Goal: Information Seeking & Learning: Learn about a topic

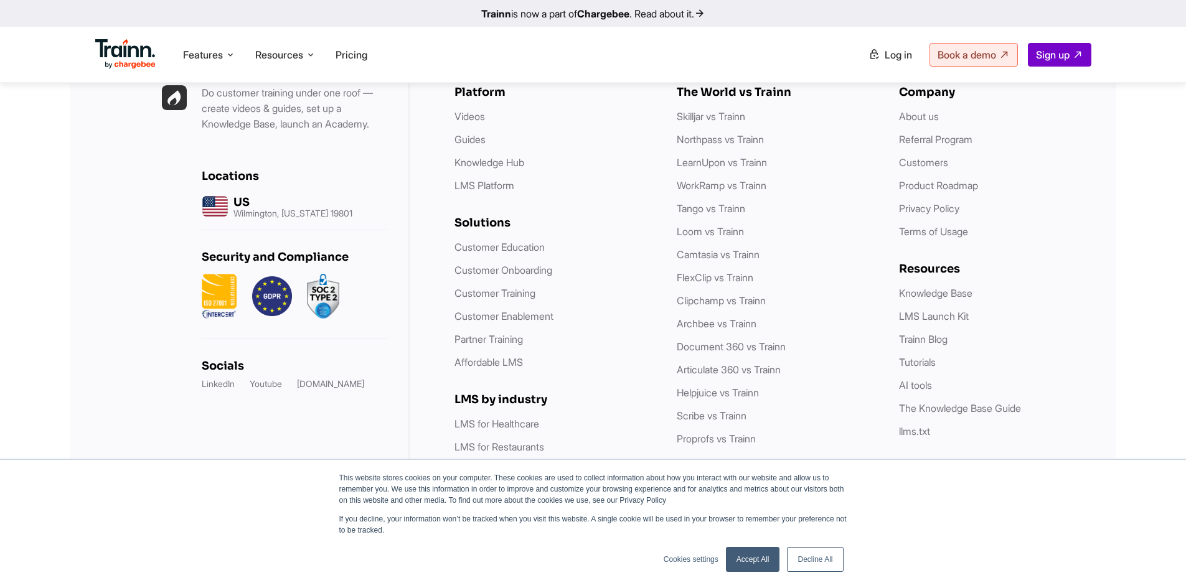
scroll to position [3599, 0]
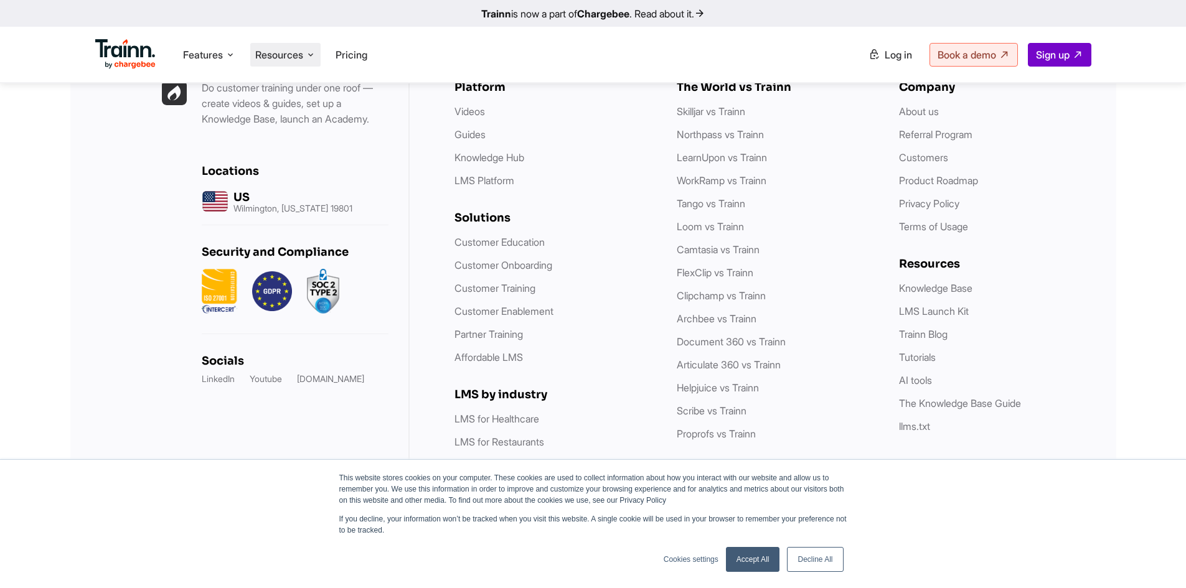
click at [316, 56] on icon at bounding box center [311, 55] width 10 height 12
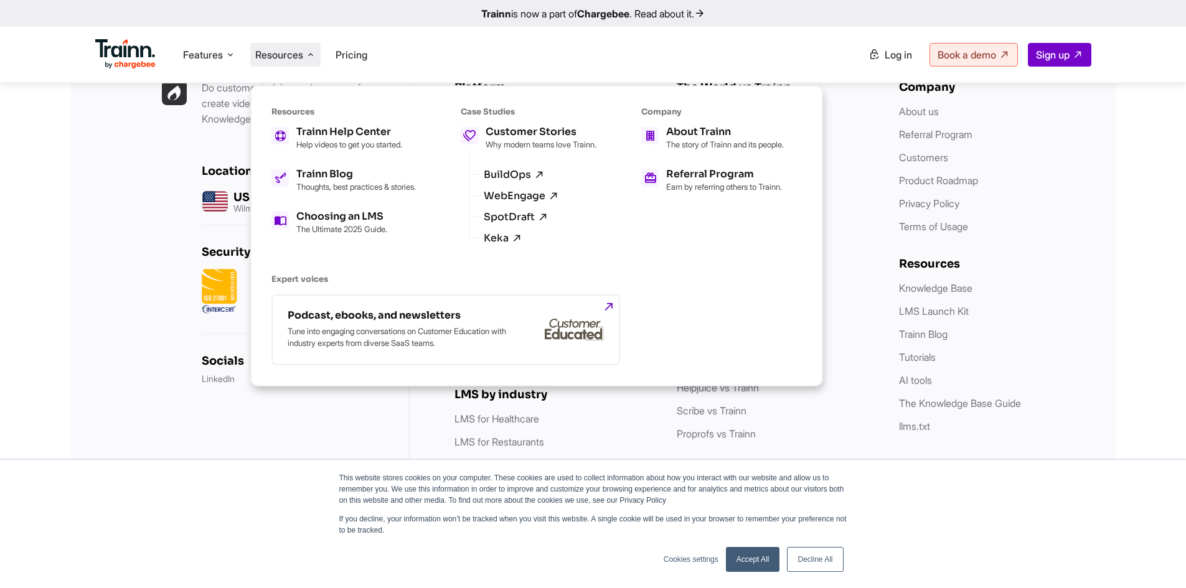
scroll to position [3652, 0]
click at [223, 55] on span "Features" at bounding box center [203, 55] width 40 height 14
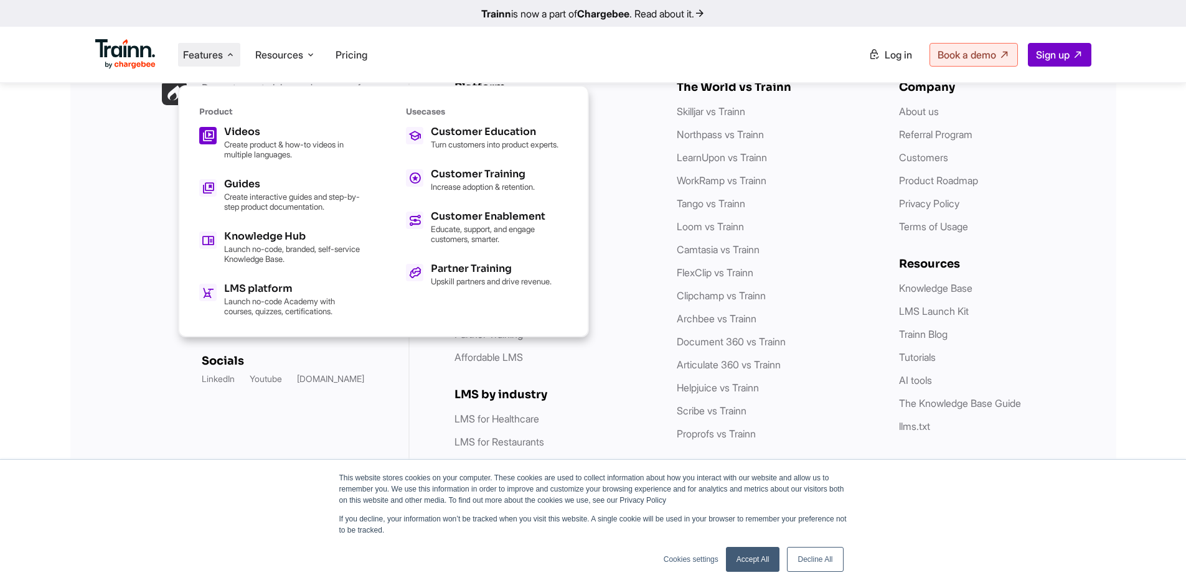
click at [240, 133] on h5 "Videos" at bounding box center [292, 132] width 137 height 10
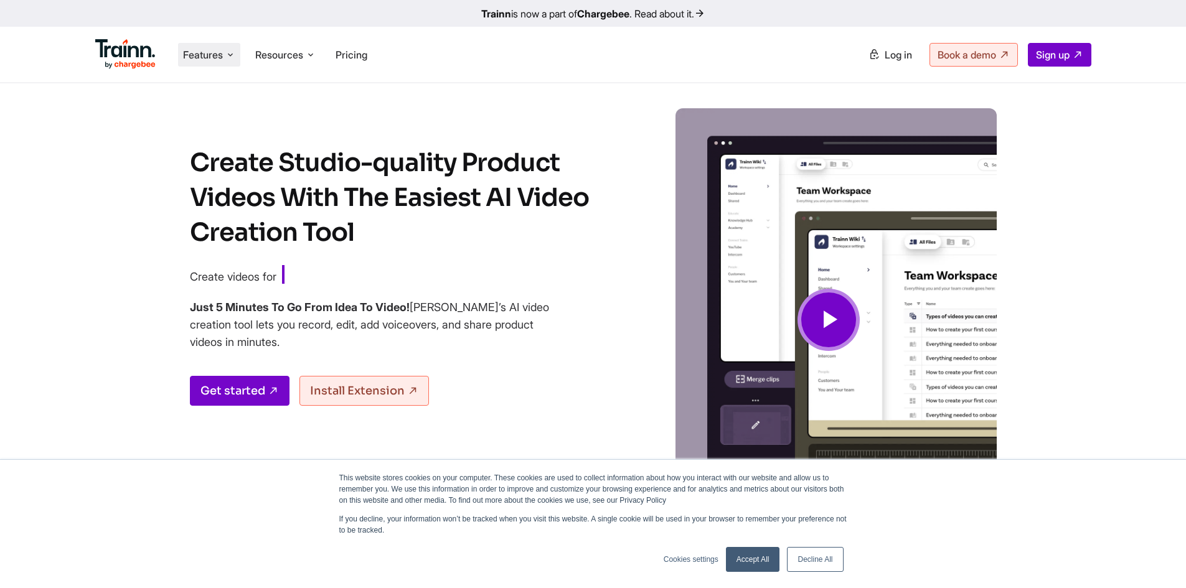
click at [225, 58] on li "Features Product Videos Create product & how-to videos in multiple languages. G…" at bounding box center [209, 55] width 62 height 24
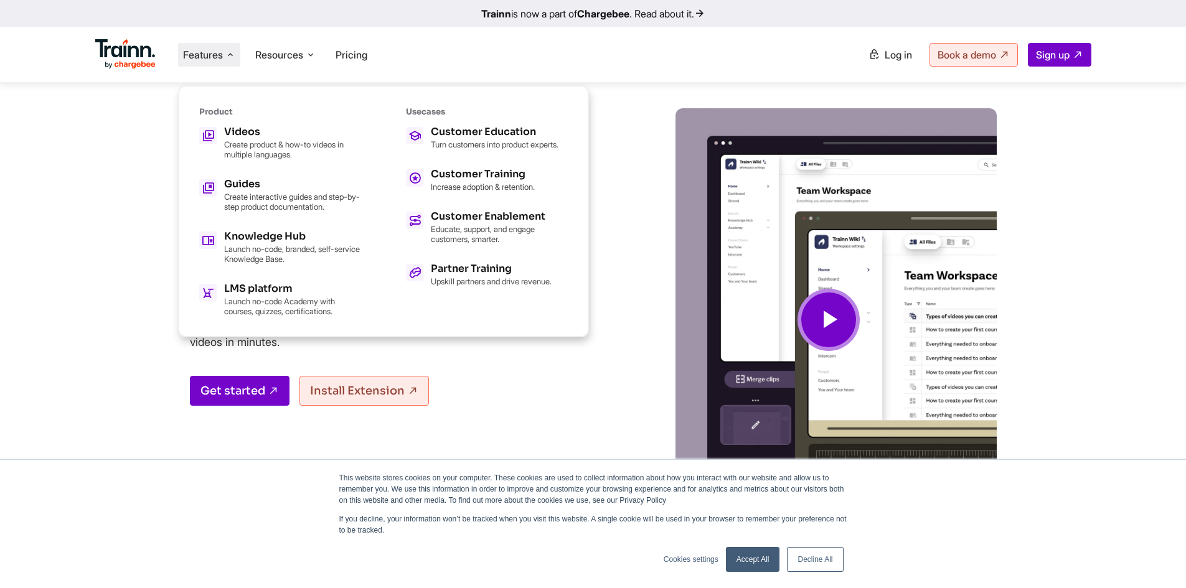
click at [148, 299] on div "Create Studio-quality Product Videos With The Easiest AI Video Creation Tool Cr…" at bounding box center [593, 332] width 896 height 448
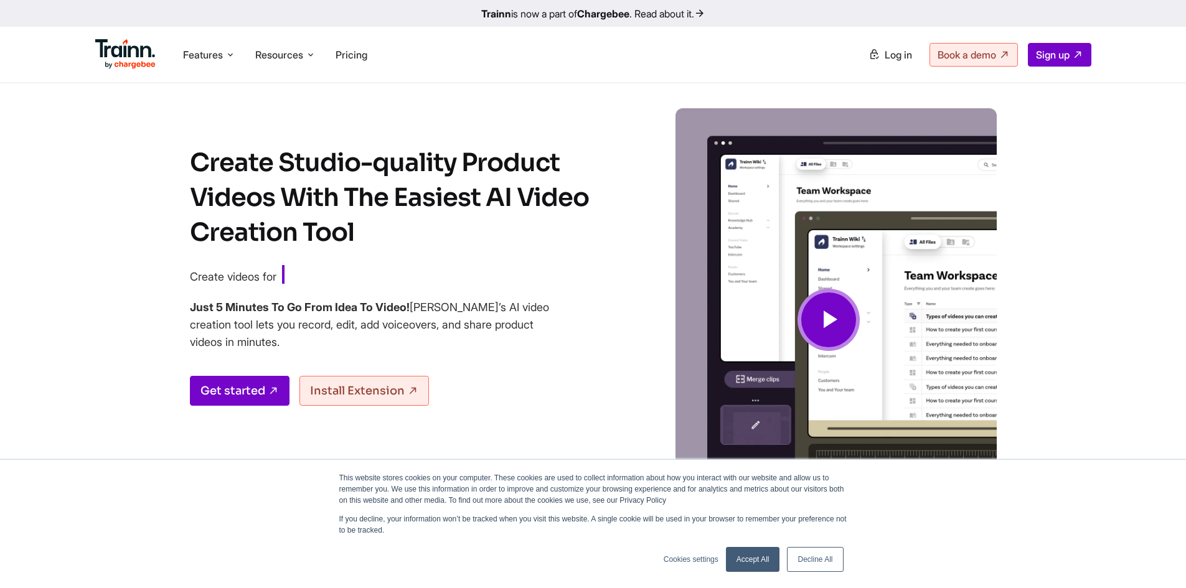
click at [224, 55] on li "Features Product Videos Create product & how-to videos in multiple languages. G…" at bounding box center [209, 55] width 62 height 24
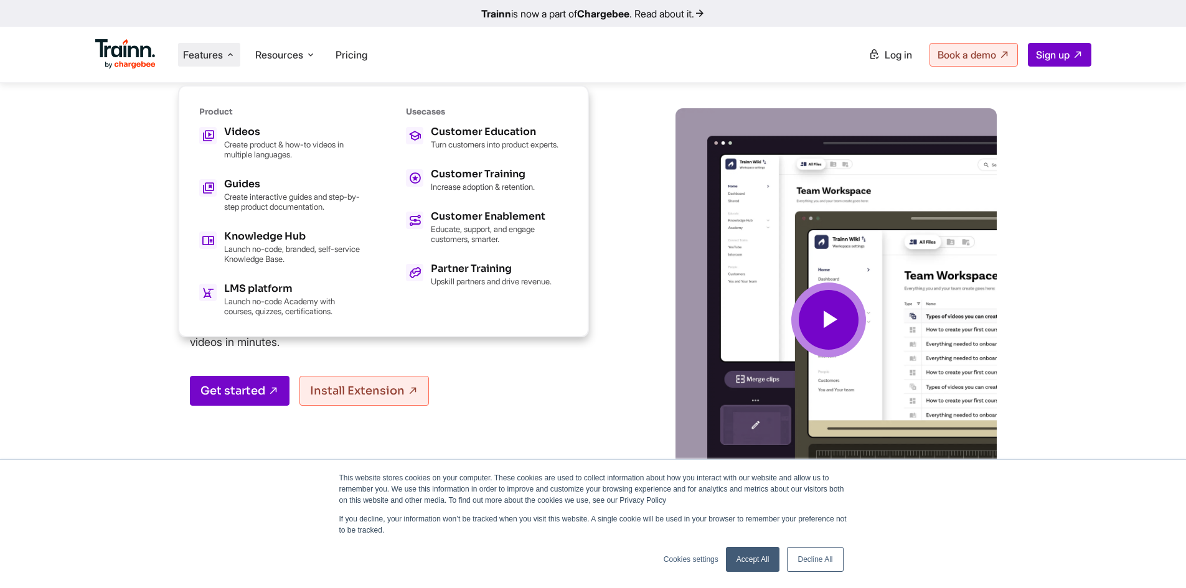
drag, startPoint x: 884, startPoint y: 309, endPoint x: 867, endPoint y: 311, distance: 17.0
click at [883, 308] on img at bounding box center [829, 319] width 336 height 423
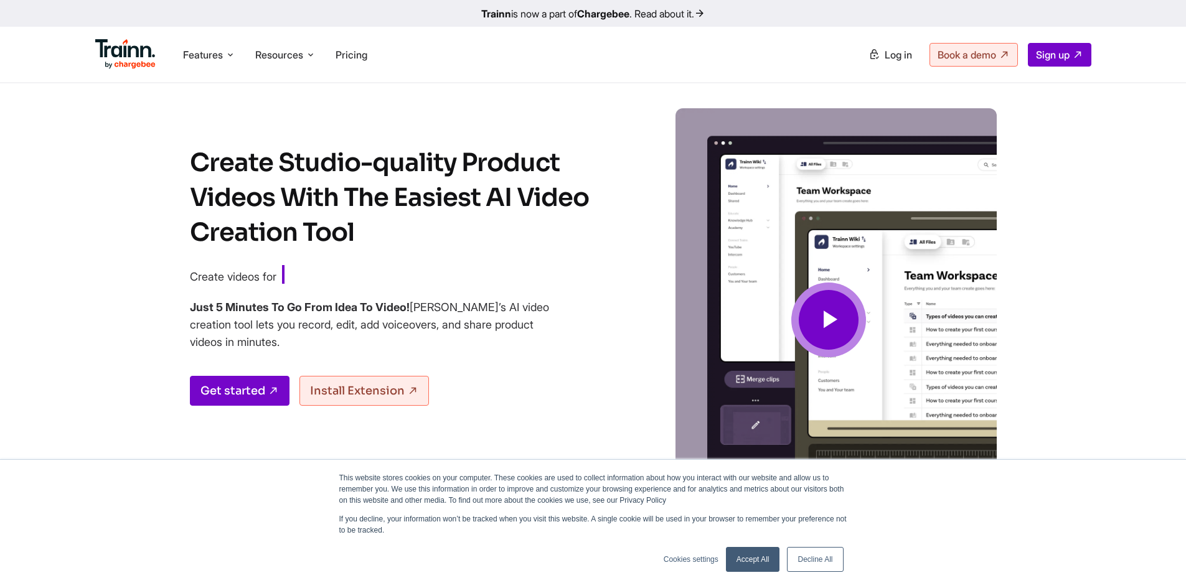
click at [835, 321] on icon at bounding box center [829, 320] width 30 height 42
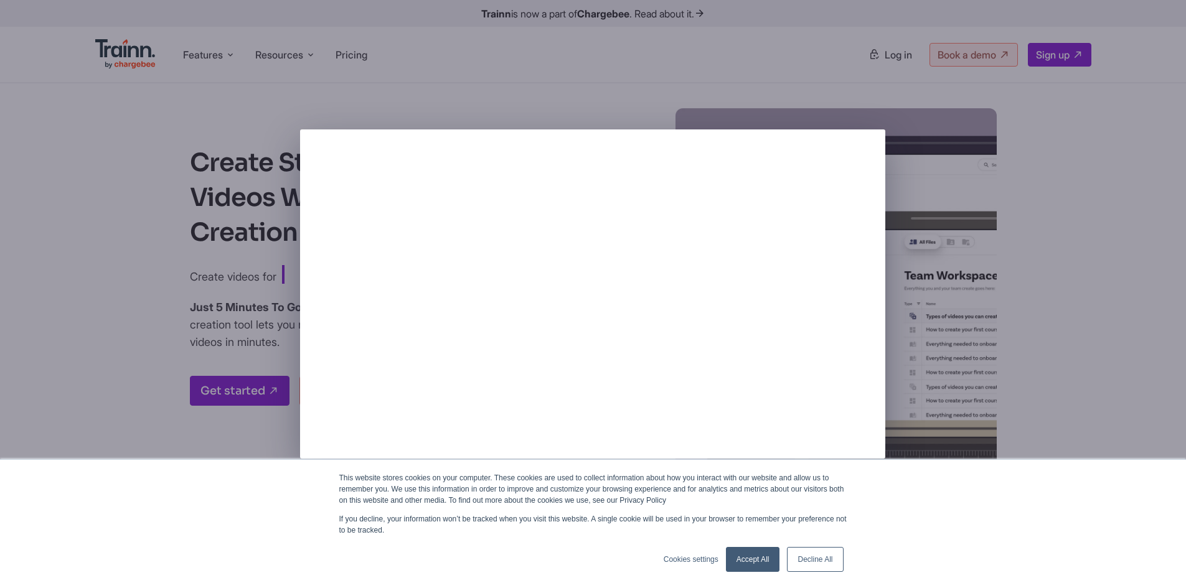
drag, startPoint x: 1035, startPoint y: 383, endPoint x: 1025, endPoint y: 364, distance: 22.0
click at [1034, 377] on div at bounding box center [593, 294] width 1186 height 588
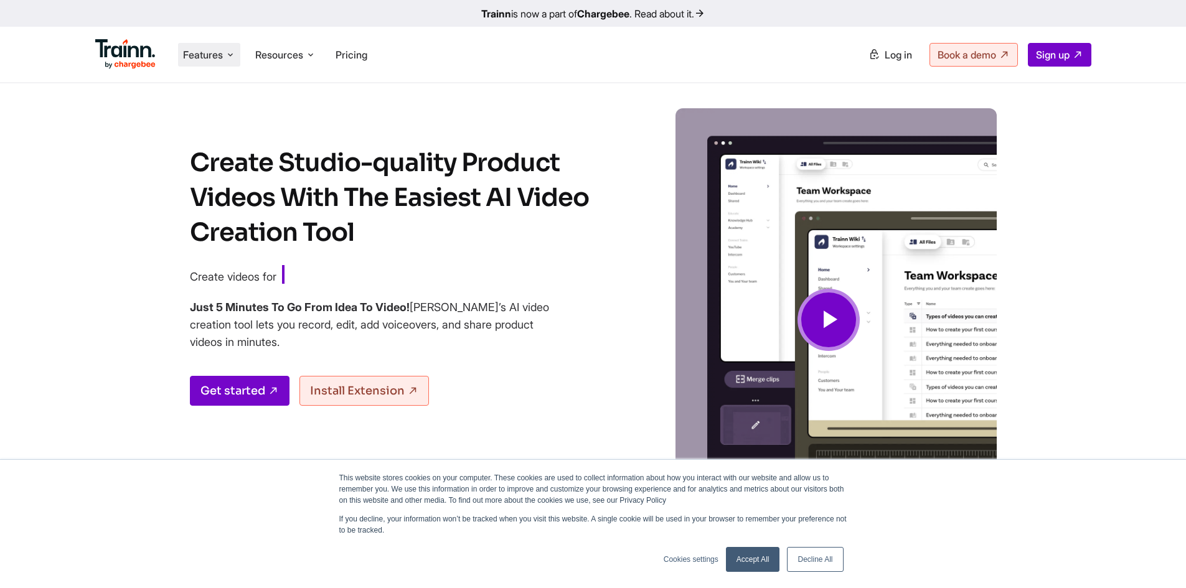
drag, startPoint x: 229, startPoint y: 62, endPoint x: 231, endPoint y: 78, distance: 16.3
click at [229, 62] on li "Features Product Videos Create product & how-to videos in multiple languages. G…" at bounding box center [209, 55] width 62 height 24
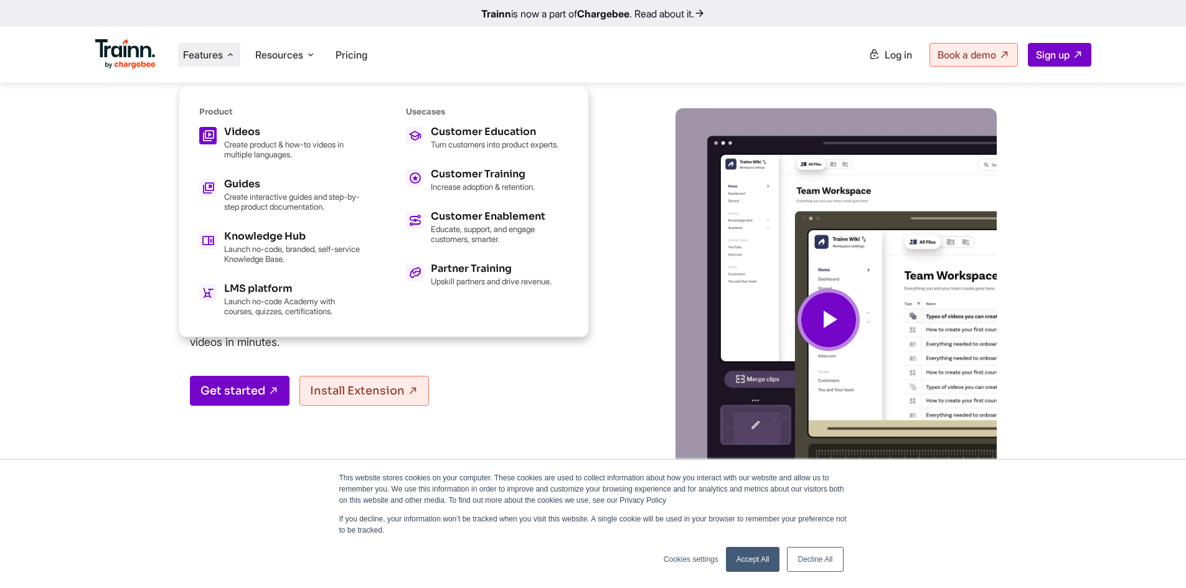
click at [232, 133] on h5 "Videos" at bounding box center [292, 132] width 137 height 10
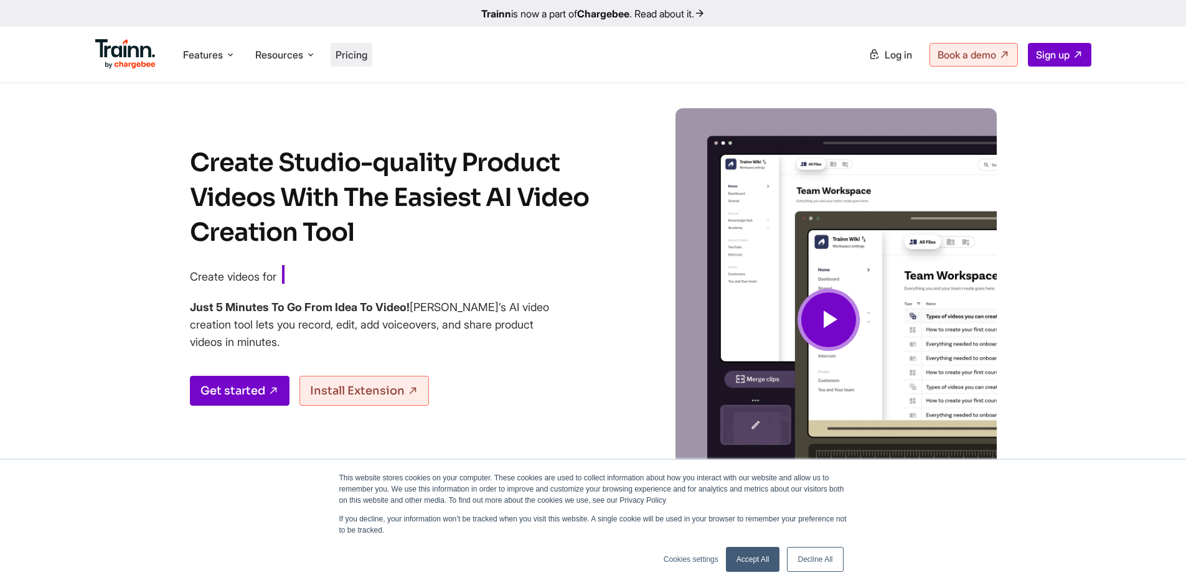
click at [355, 60] on span "Pricing" at bounding box center [352, 55] width 32 height 12
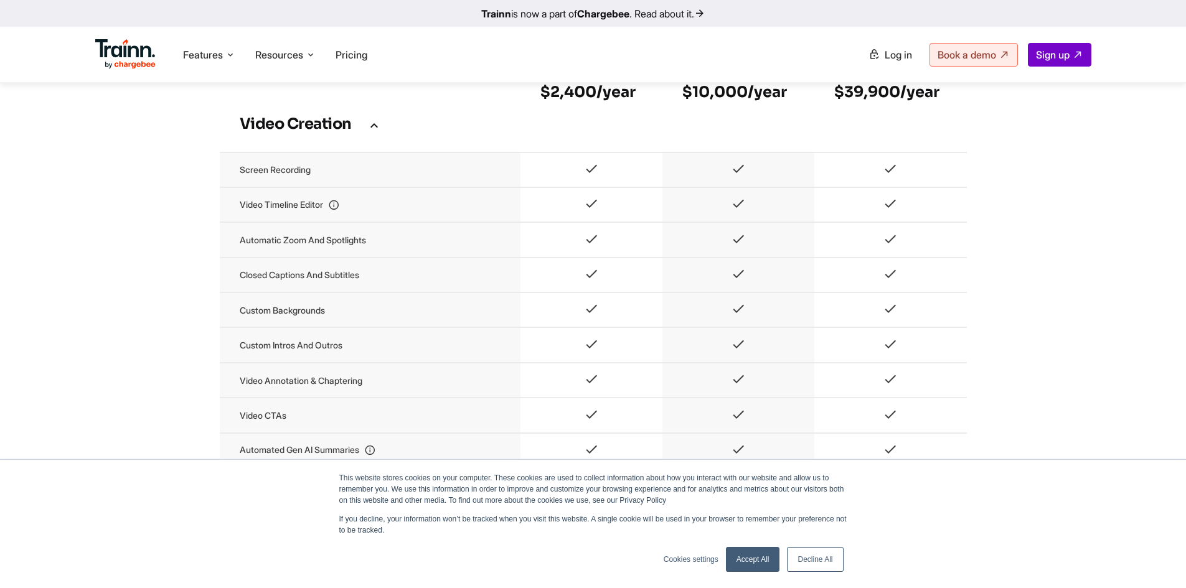
scroll to position [872, 0]
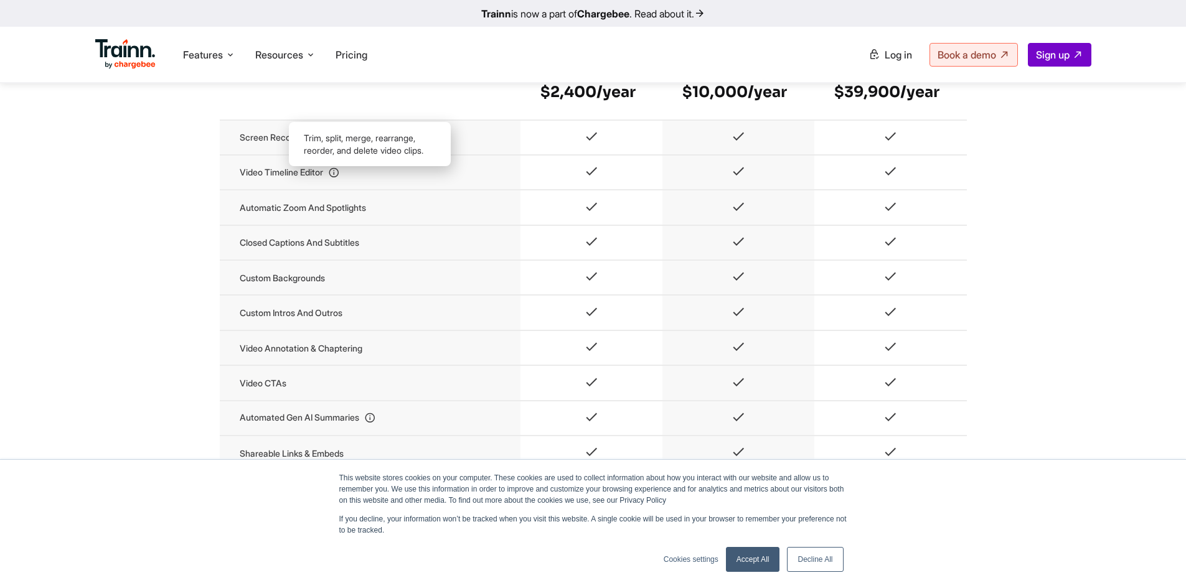
drag, startPoint x: 244, startPoint y: 188, endPoint x: 331, endPoint y: 189, distance: 86.5
click at [331, 189] on td "Video timeline editor" at bounding box center [370, 172] width 301 height 35
click at [319, 189] on td "Video timeline editor" at bounding box center [370, 172] width 301 height 35
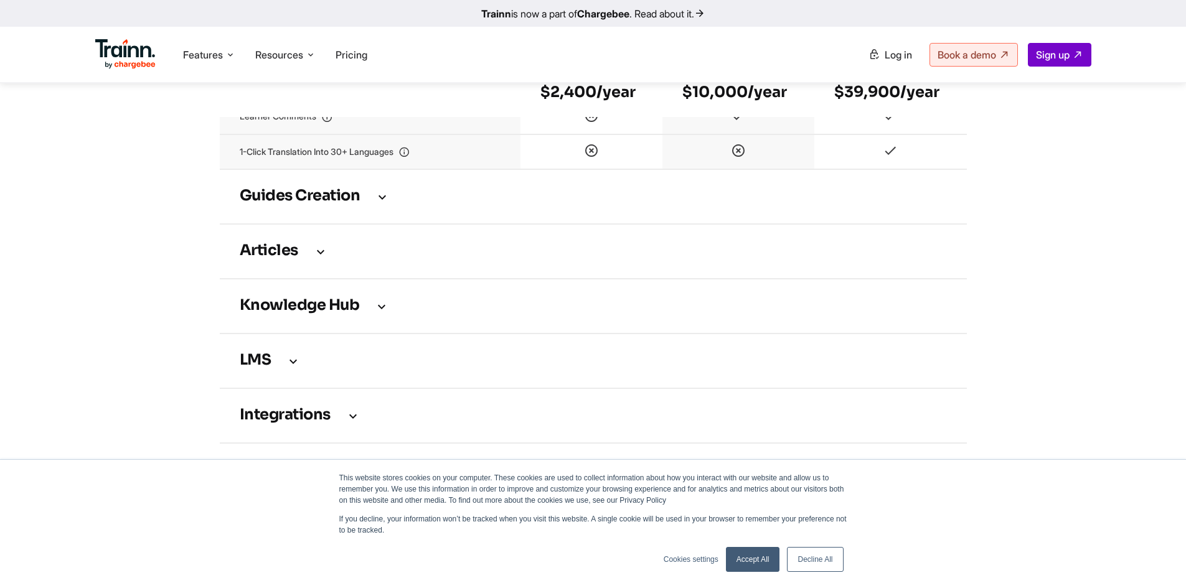
scroll to position [1743, 0]
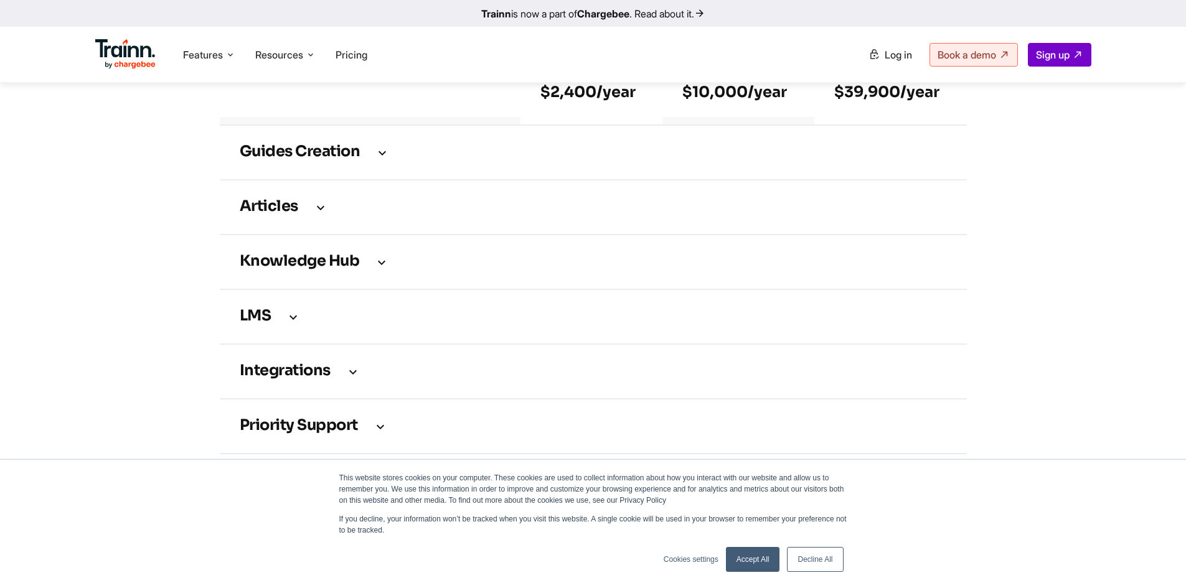
click at [346, 156] on h3 "Guides creation" at bounding box center [593, 153] width 707 height 14
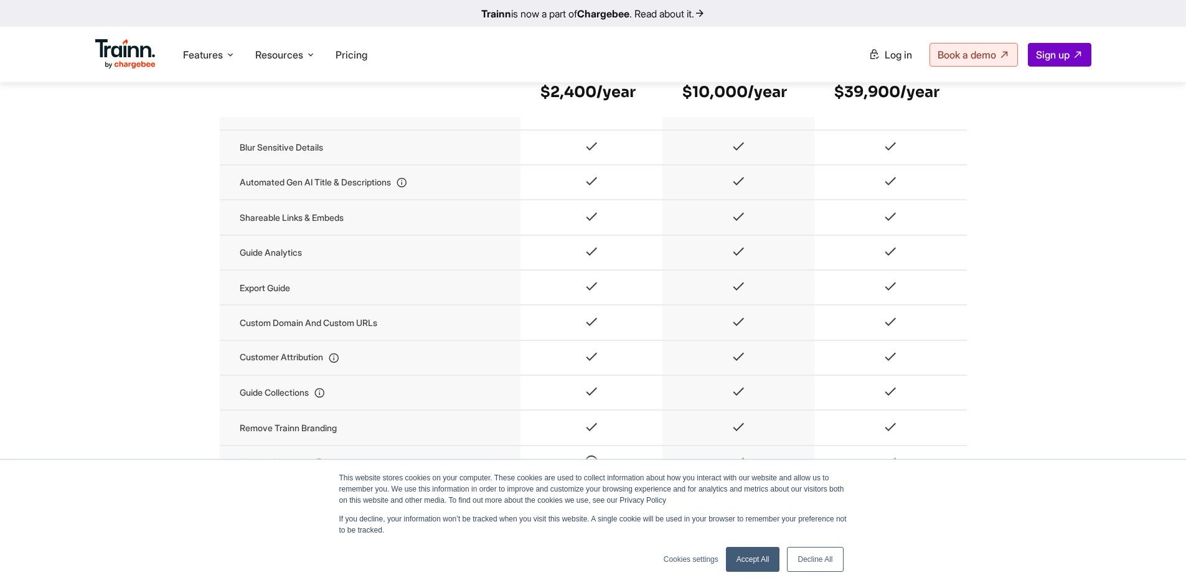
scroll to position [1930, 0]
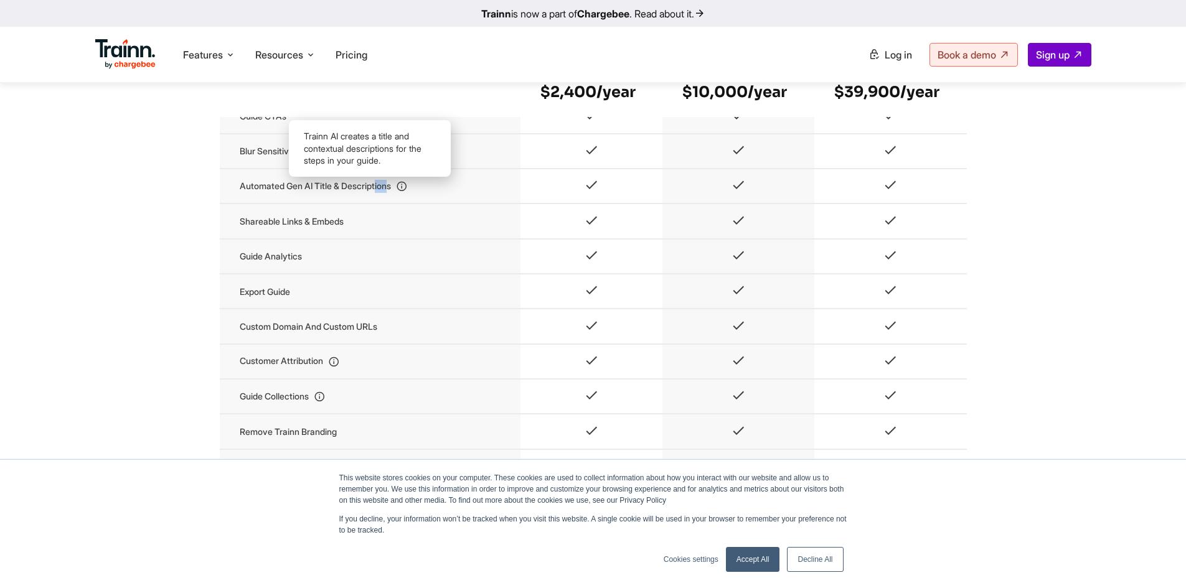
drag, startPoint x: 317, startPoint y: 199, endPoint x: 305, endPoint y: 200, distance: 12.5
click at [305, 200] on td "Automated Gen AI title & descriptions" at bounding box center [370, 186] width 301 height 35
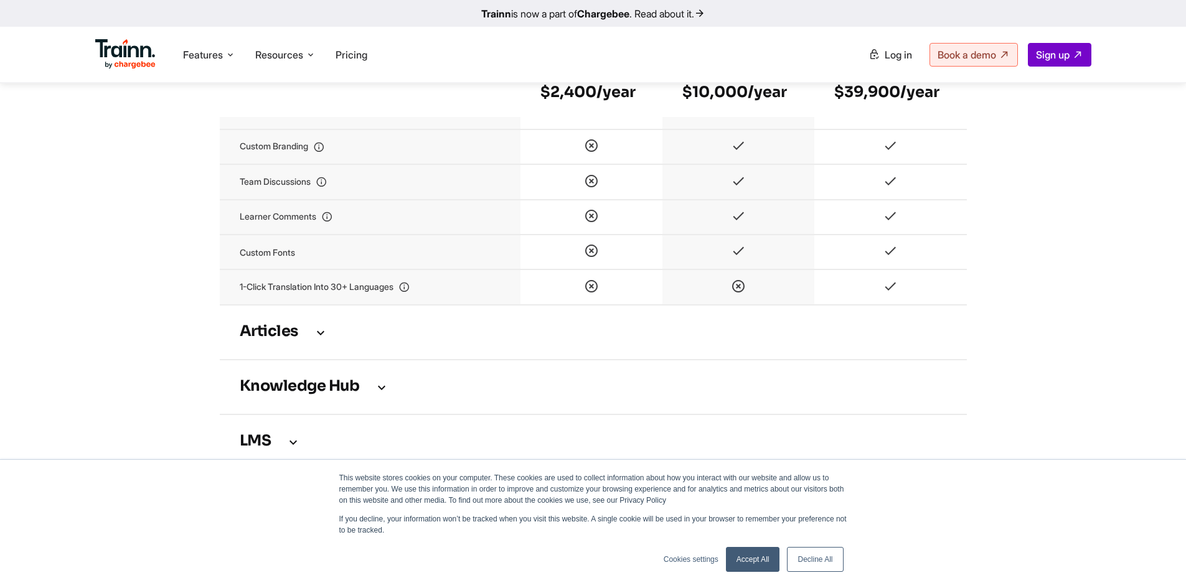
scroll to position [2366, 0]
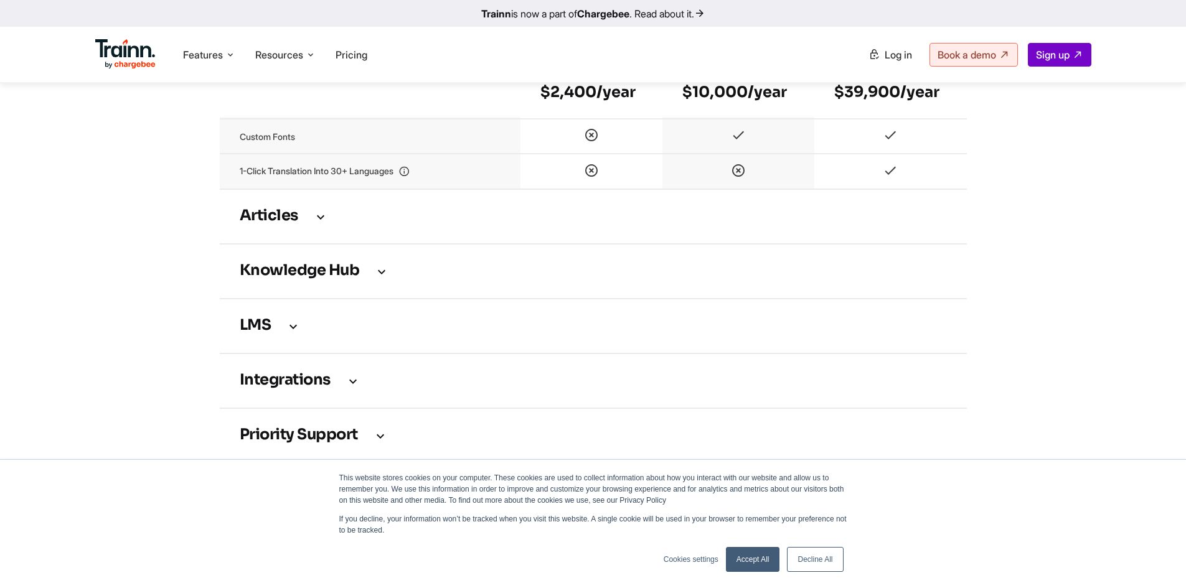
click at [314, 223] on icon at bounding box center [320, 217] width 15 height 14
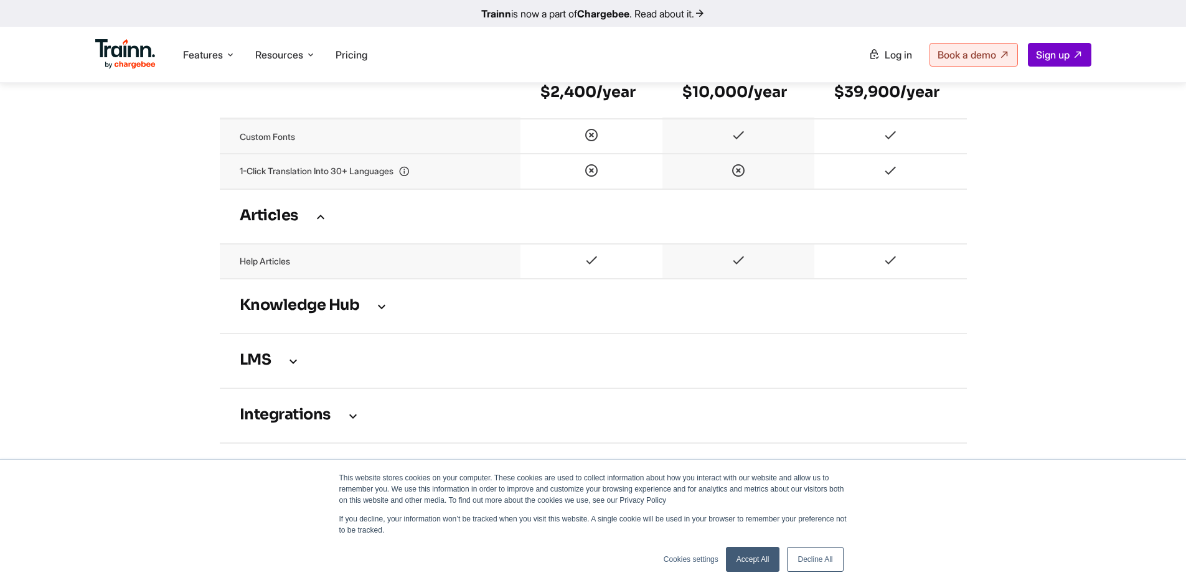
click at [310, 309] on h3 "Knowledge Hub" at bounding box center [593, 306] width 707 height 14
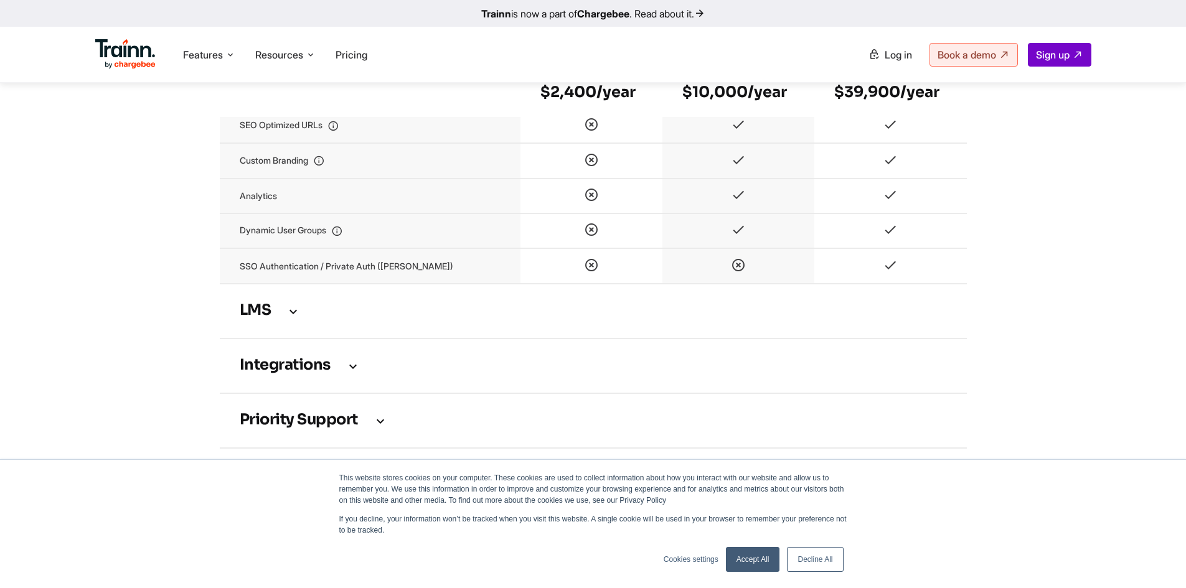
scroll to position [2739, 0]
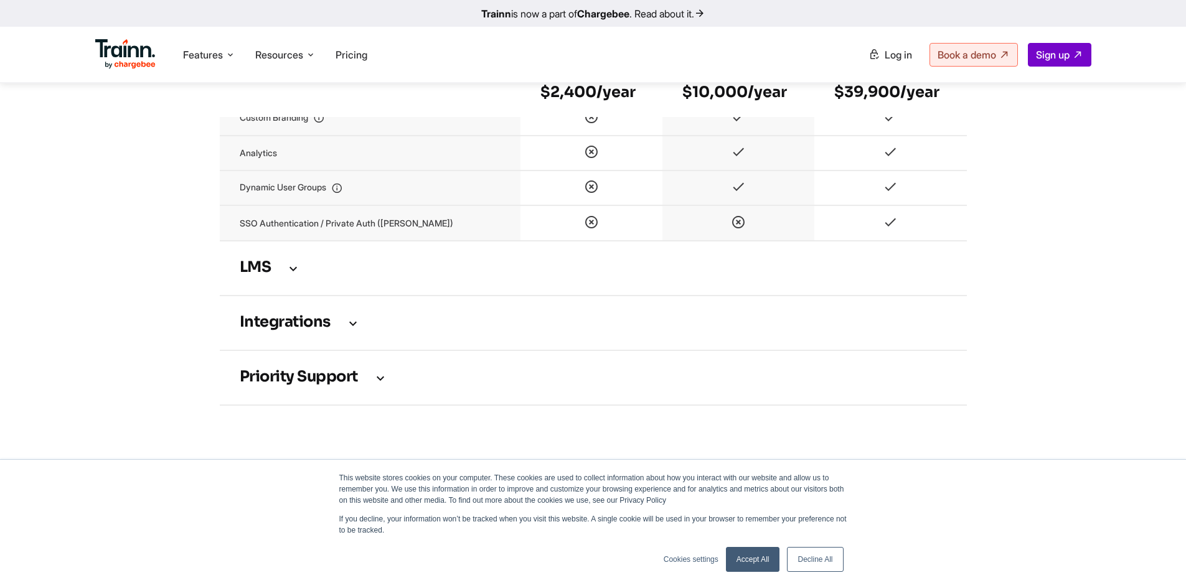
click at [304, 275] on h3 "LMS" at bounding box center [593, 268] width 707 height 14
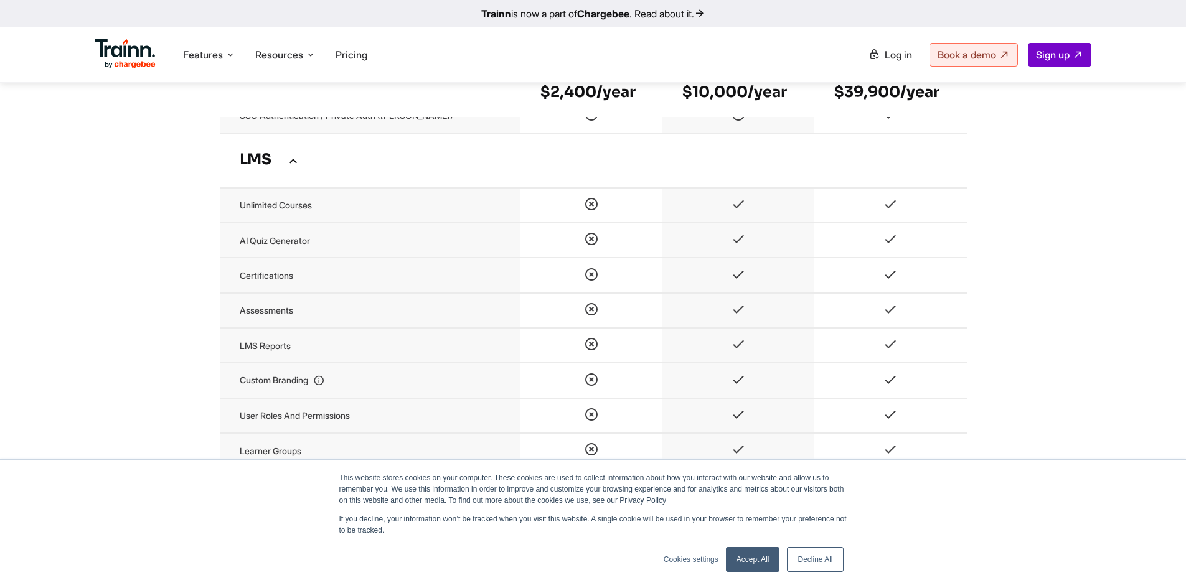
scroll to position [2864, 0]
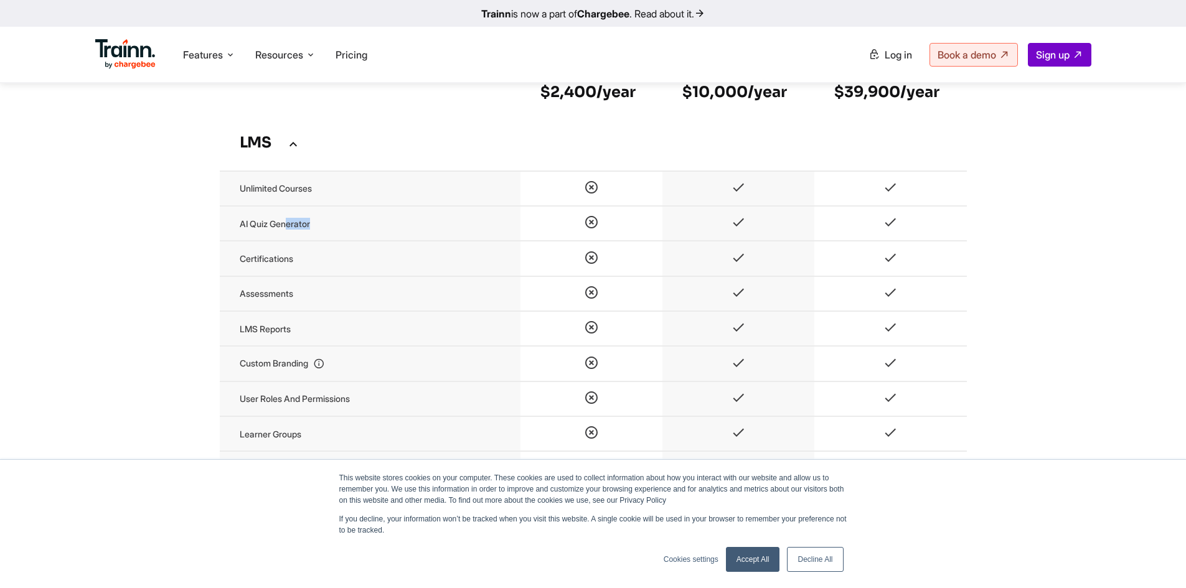
drag, startPoint x: 317, startPoint y: 238, endPoint x: 276, endPoint y: 238, distance: 41.1
click at [276, 238] on td "AI Quiz Generator" at bounding box center [370, 223] width 301 height 35
drag, startPoint x: 293, startPoint y: 262, endPoint x: 250, endPoint y: 263, distance: 43.0
click at [250, 263] on td "Certifications" at bounding box center [370, 258] width 301 height 35
drag, startPoint x: 281, startPoint y: 300, endPoint x: 224, endPoint y: 309, distance: 57.4
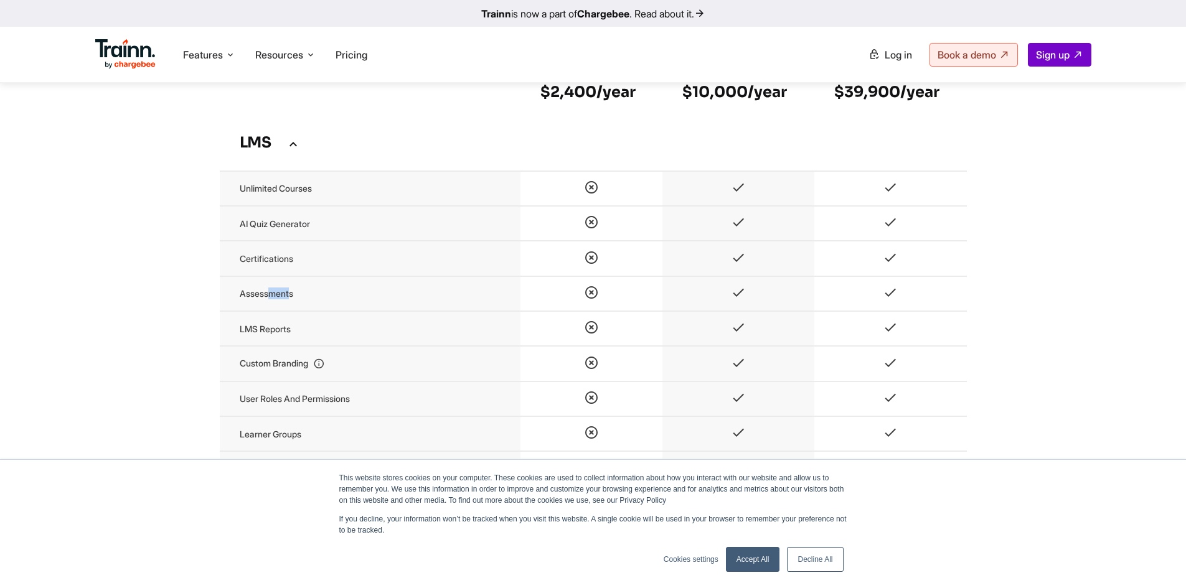
click at [228, 306] on td "Assessments" at bounding box center [370, 293] width 301 height 35
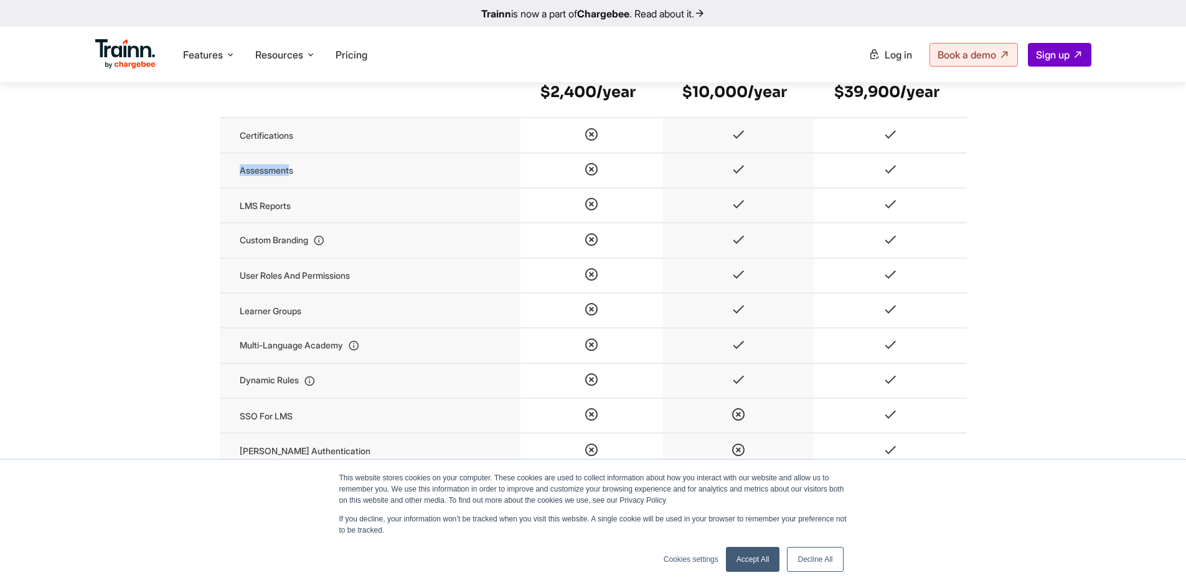
scroll to position [2988, 0]
click at [232, 362] on td "Multi-language Academy" at bounding box center [370, 344] width 301 height 35
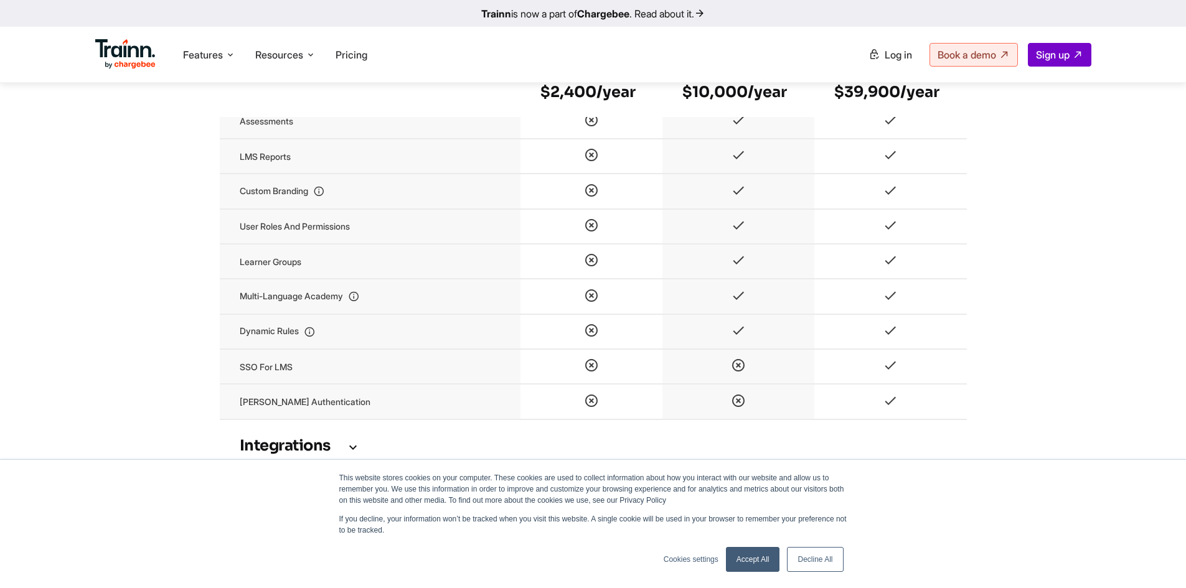
scroll to position [3113, 0]
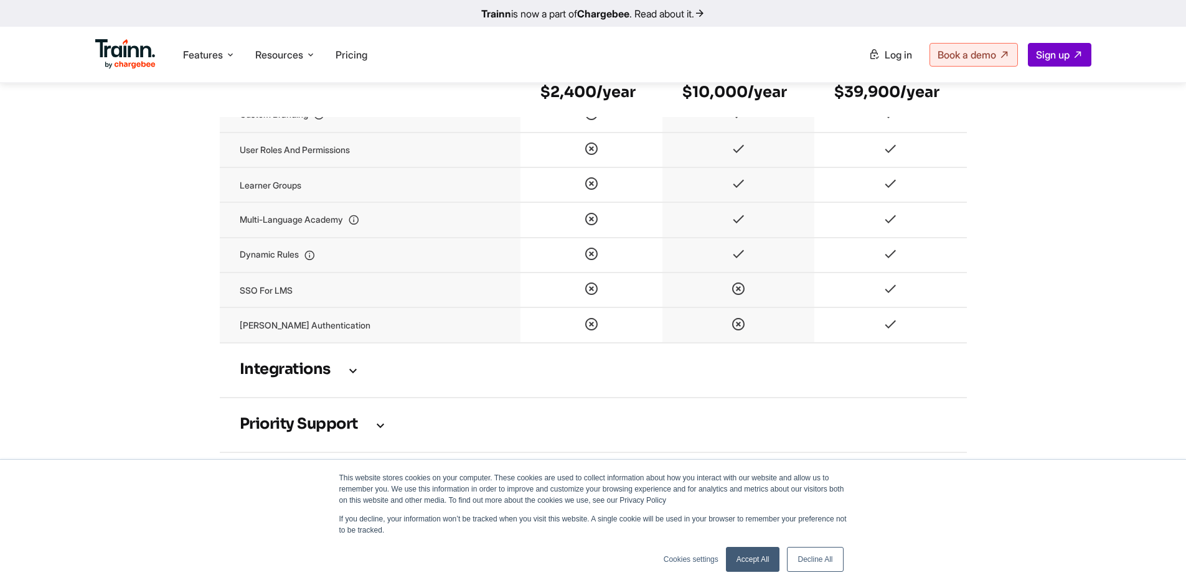
click at [312, 377] on h3 "Integrations" at bounding box center [593, 371] width 707 height 14
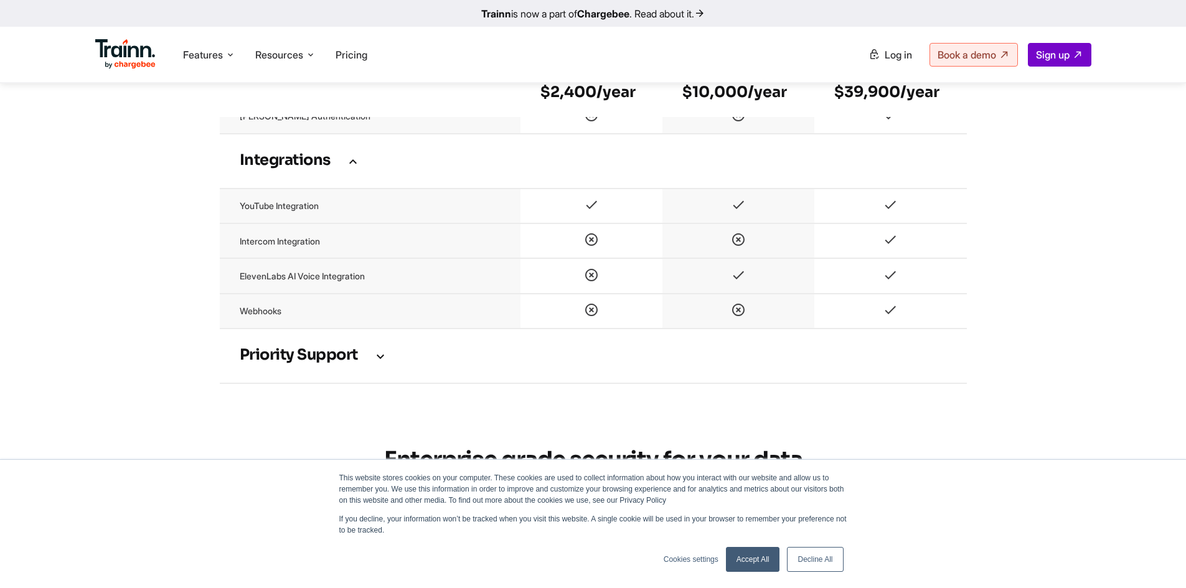
scroll to position [3299, 0]
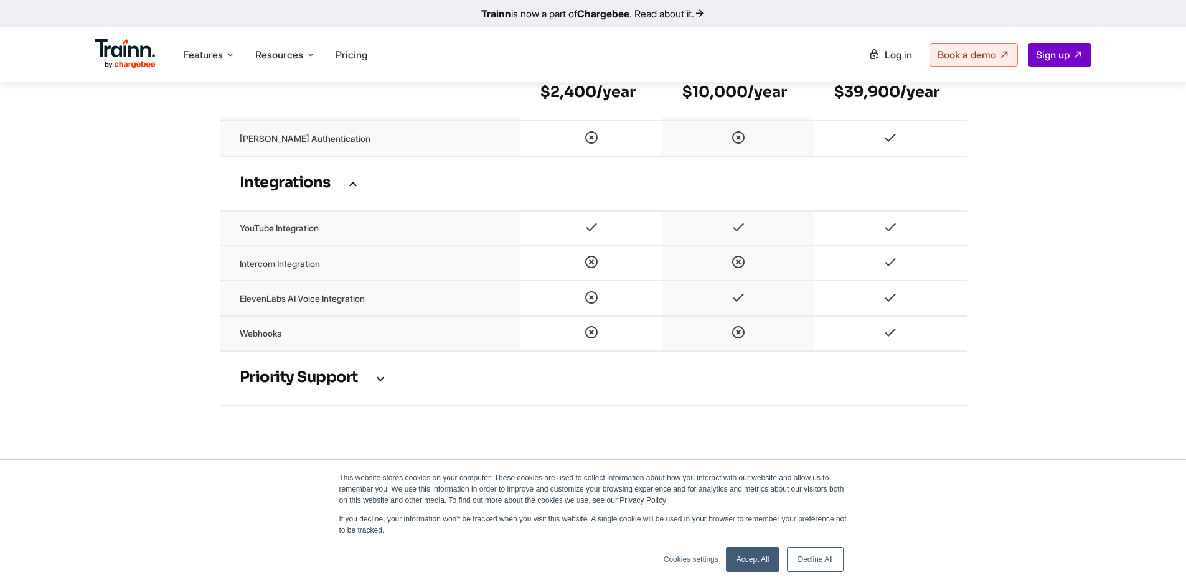
click at [320, 396] on td "Priority support" at bounding box center [593, 378] width 747 height 55
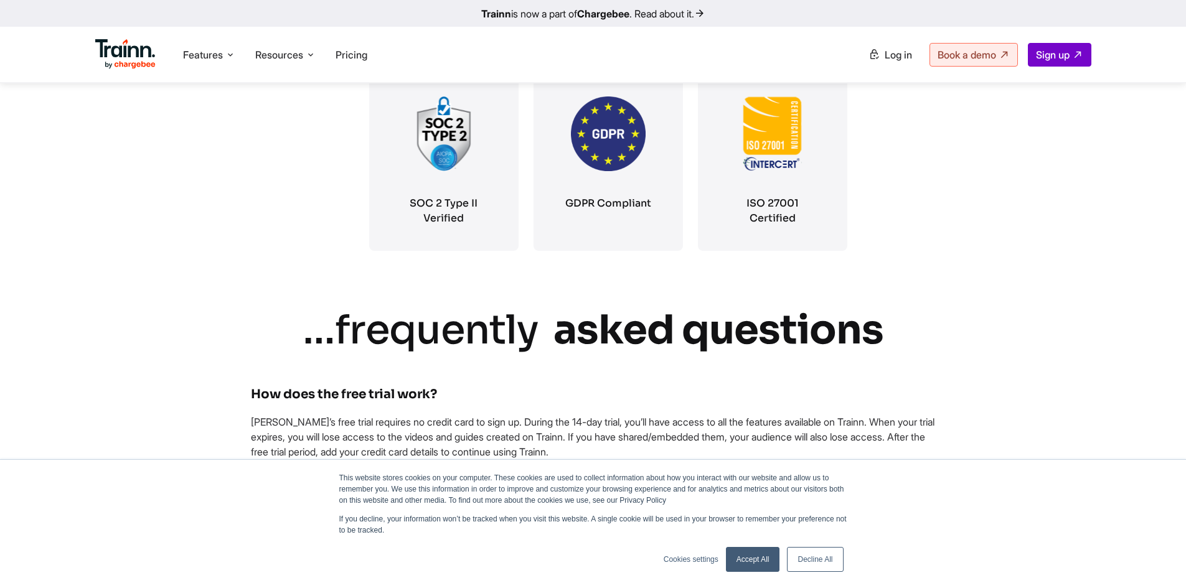
scroll to position [3922, 0]
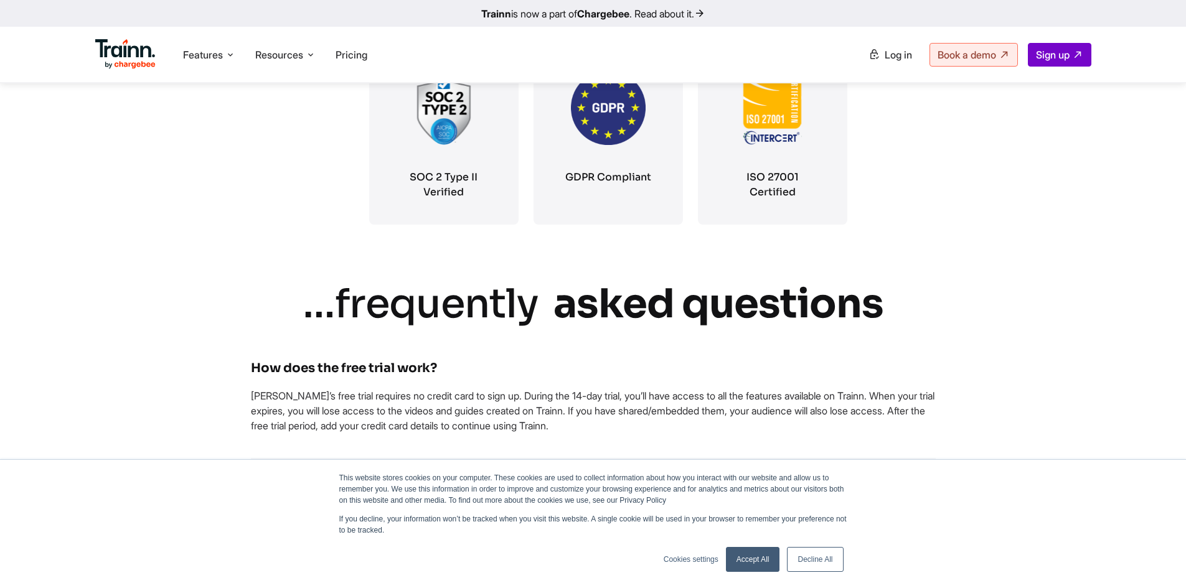
click at [813, 555] on link "Decline All" at bounding box center [815, 559] width 56 height 25
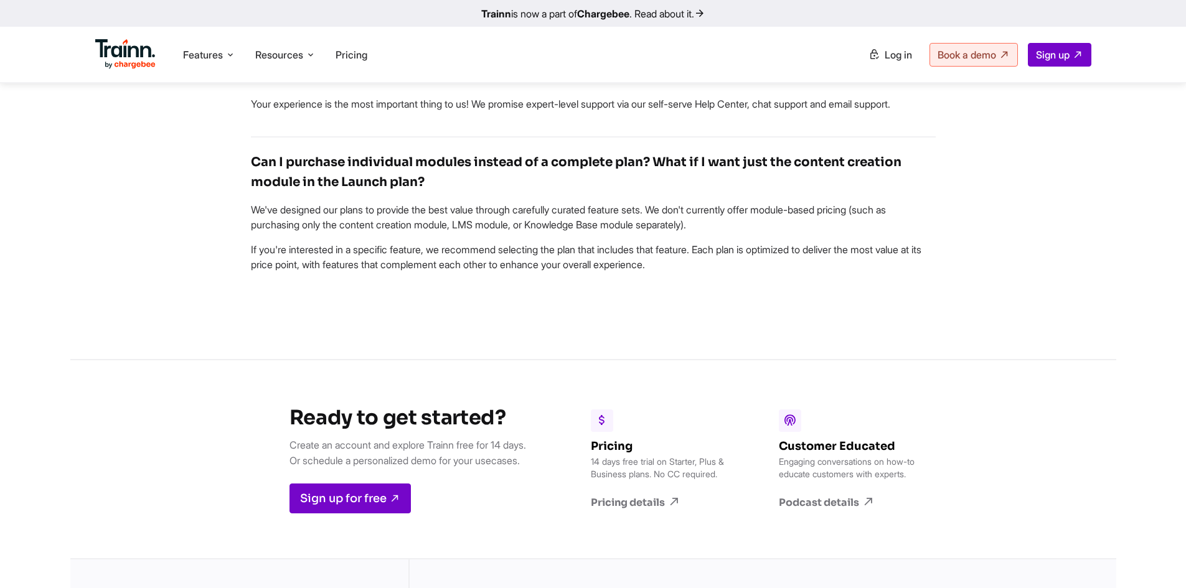
scroll to position [5167, 0]
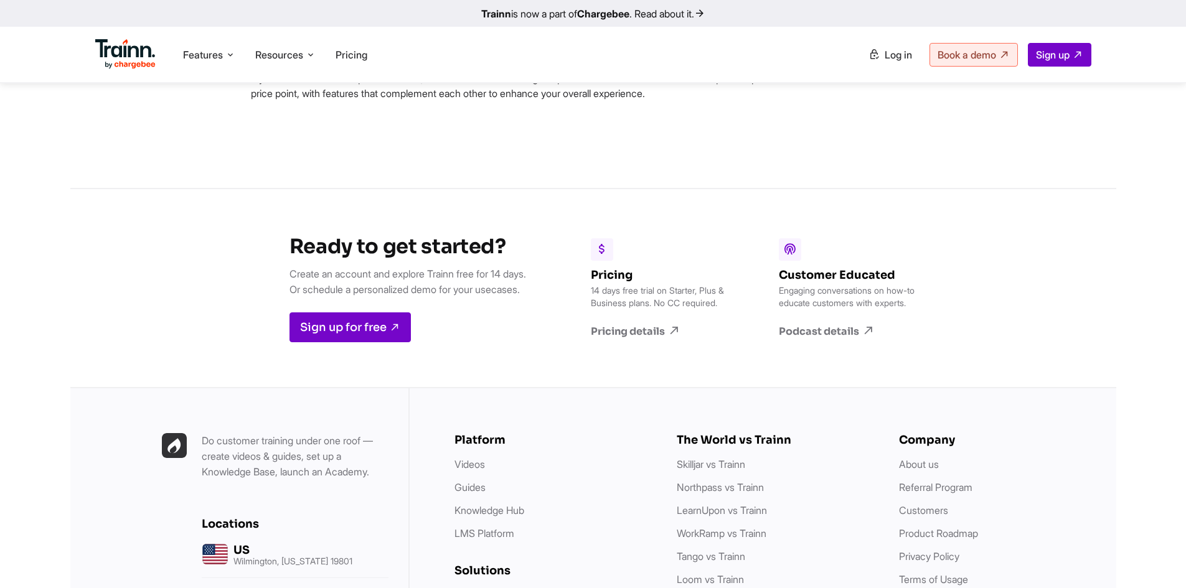
click at [226, 319] on div "Ready to get started? Create an account and explore Trainn free for 14 days. Or…" at bounding box center [593, 287] width 1046 height 199
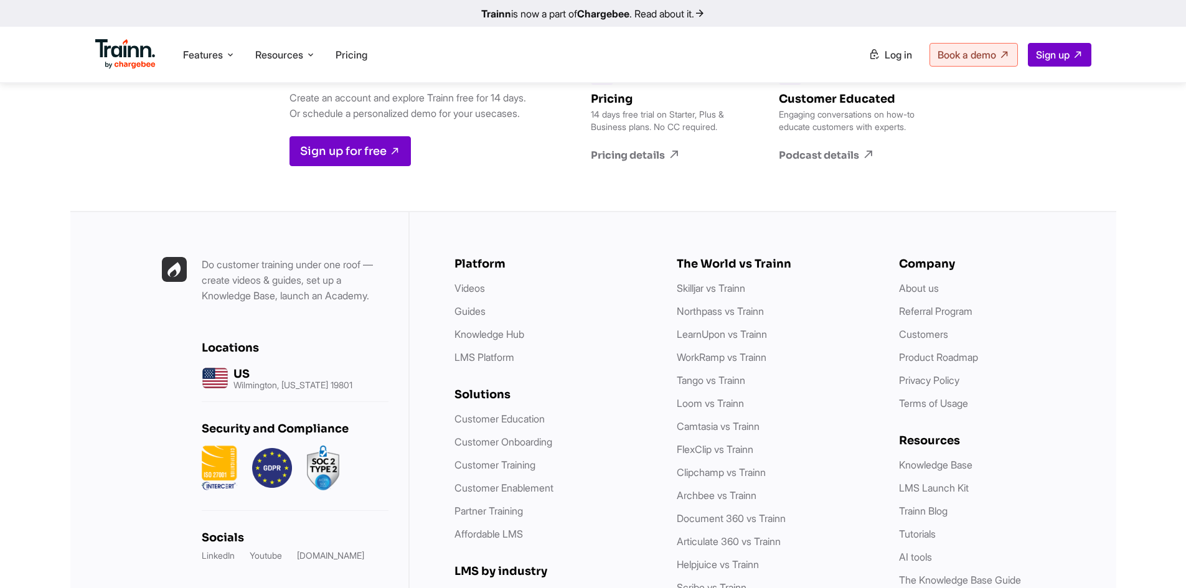
scroll to position [5354, 0]
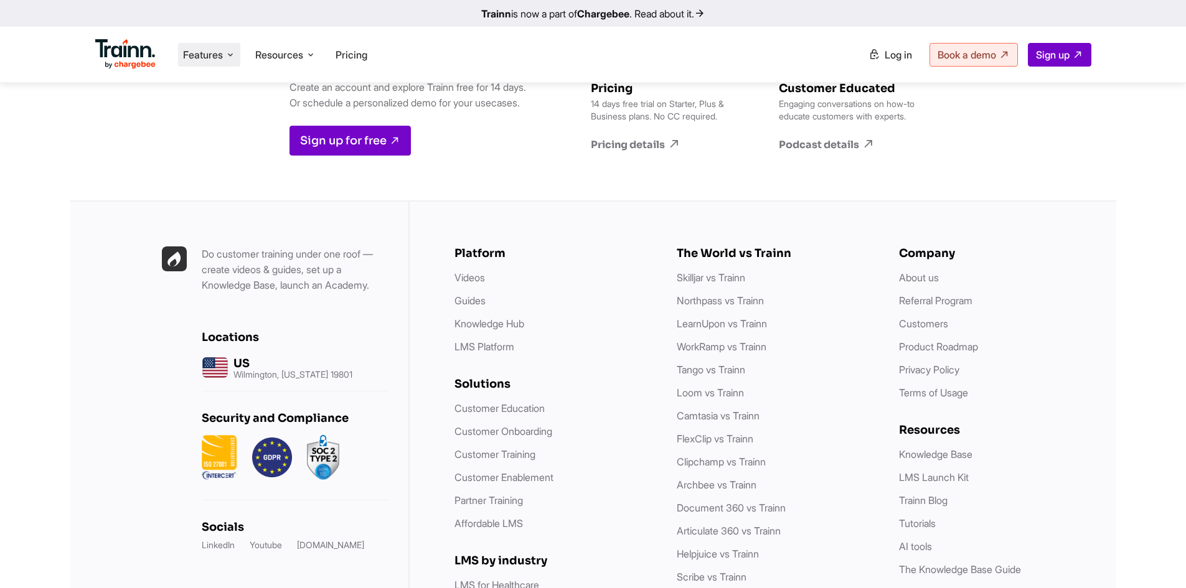
click at [206, 63] on li "Features Product Videos Create product & how-to videos in multiple languages. G…" at bounding box center [209, 55] width 62 height 24
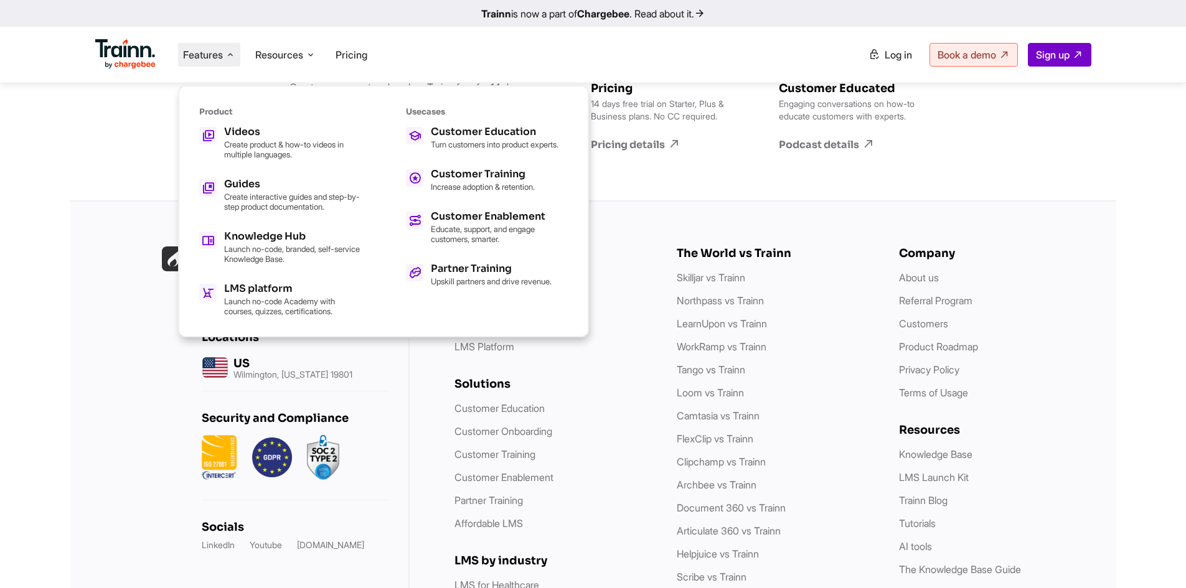
click at [131, 200] on div "Ready to get started? Create an account and explore Trainn free for 14 days. Or…" at bounding box center [593, 100] width 1046 height 199
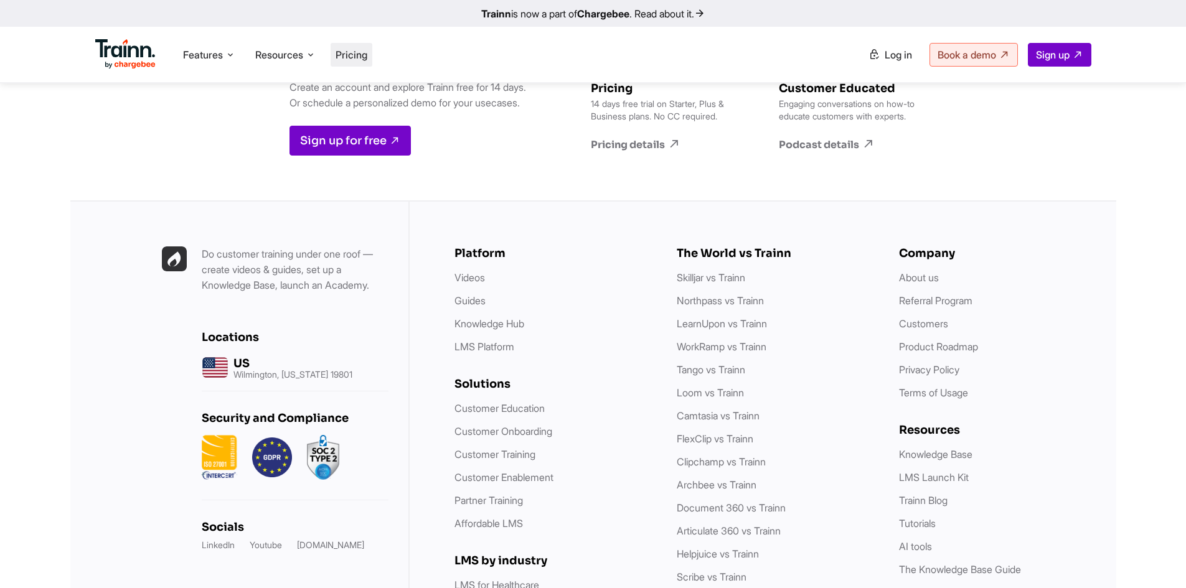
click at [354, 59] on span "Pricing" at bounding box center [352, 55] width 32 height 12
click at [363, 54] on span "Pricing" at bounding box center [352, 55] width 32 height 12
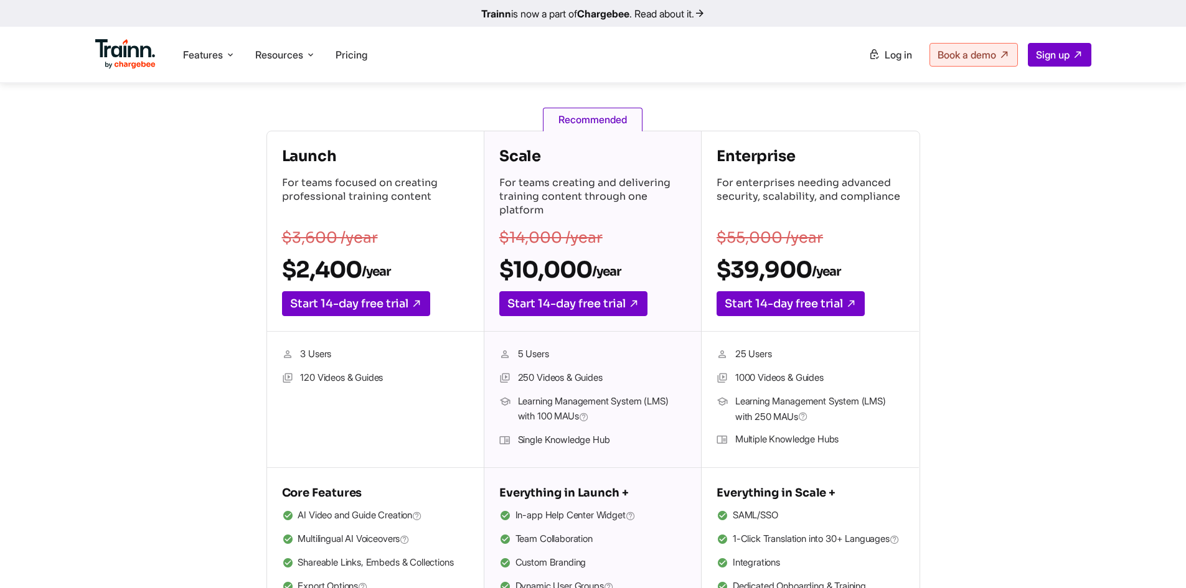
scroll to position [160, 0]
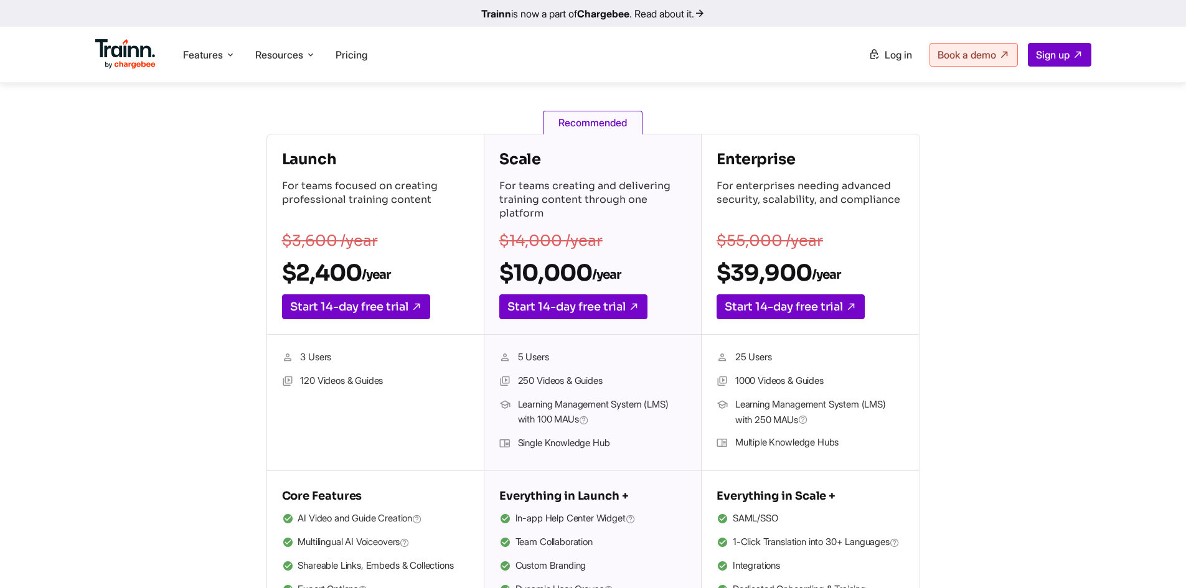
click at [210, 248] on div "Launch For teams focused on creating professional training content $3,600 /year…" at bounding box center [593, 374] width 896 height 480
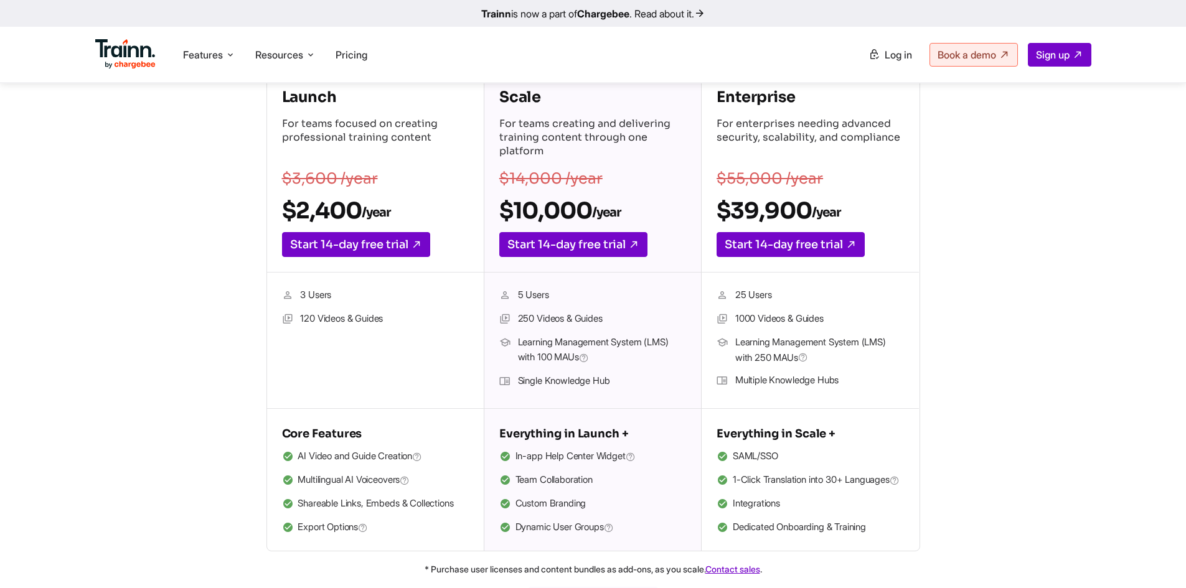
click at [212, 489] on div "Launch For teams focused on creating professional training content $3,600 /year…" at bounding box center [593, 312] width 896 height 480
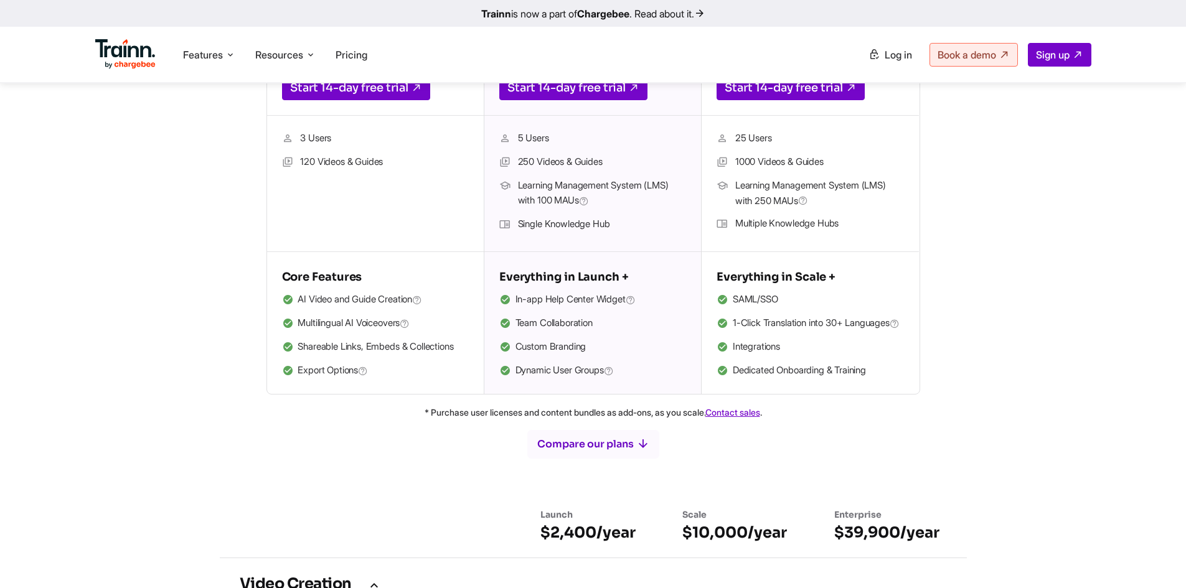
scroll to position [409, 0]
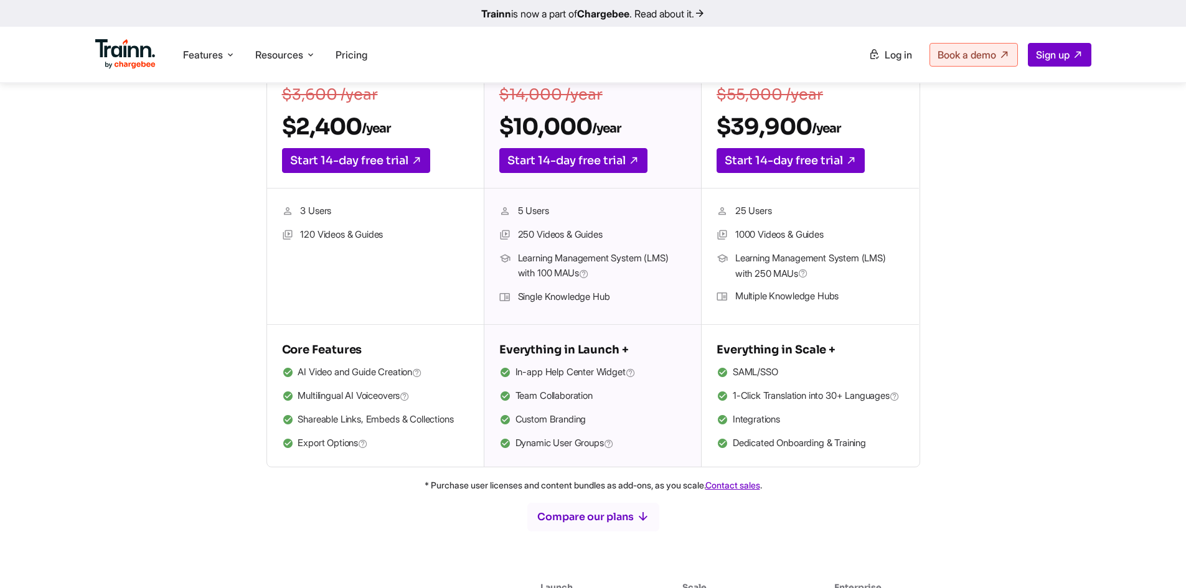
scroll to position [284, 0]
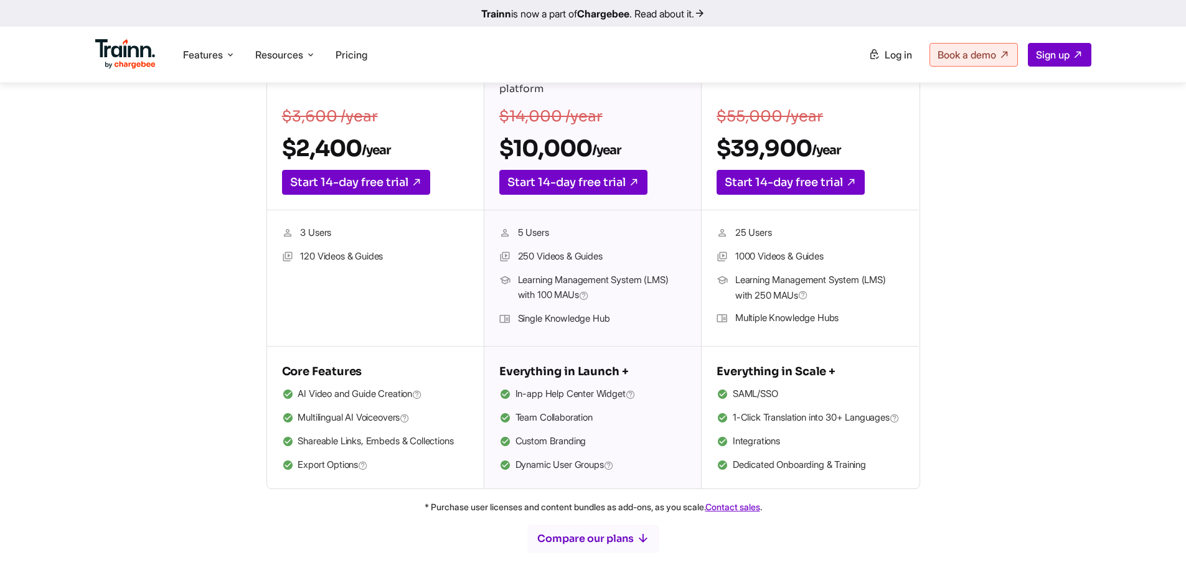
click at [183, 316] on div "Launch For teams focused on creating professional training content $3,600 /year…" at bounding box center [593, 249] width 896 height 480
click at [233, 424] on div "Launch For teams focused on creating professional training content $3,600 /year…" at bounding box center [593, 249] width 896 height 480
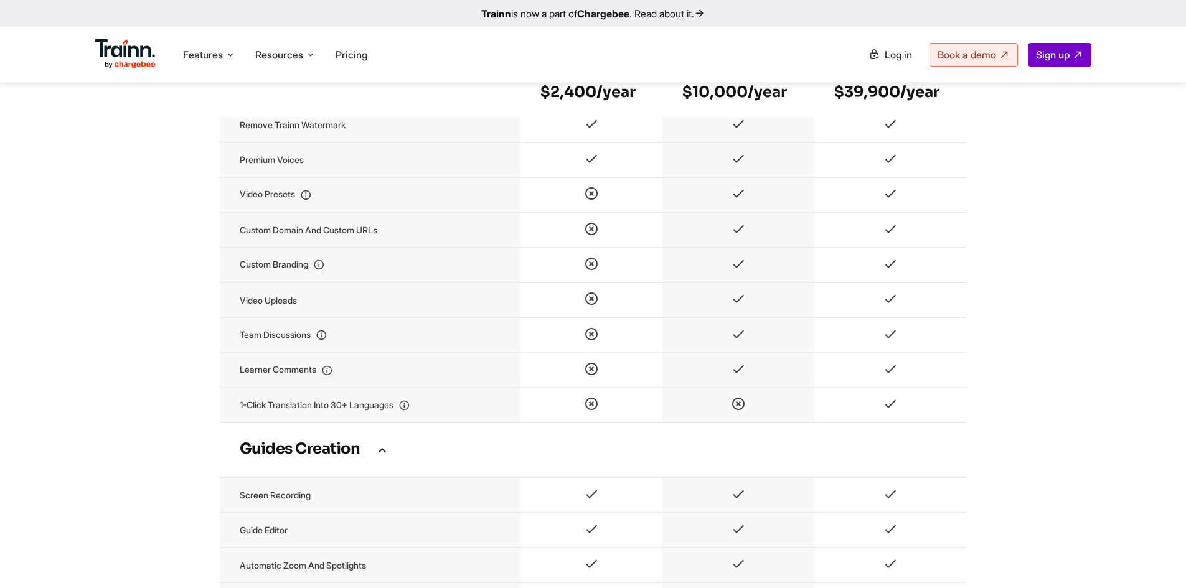
scroll to position [1530, 0]
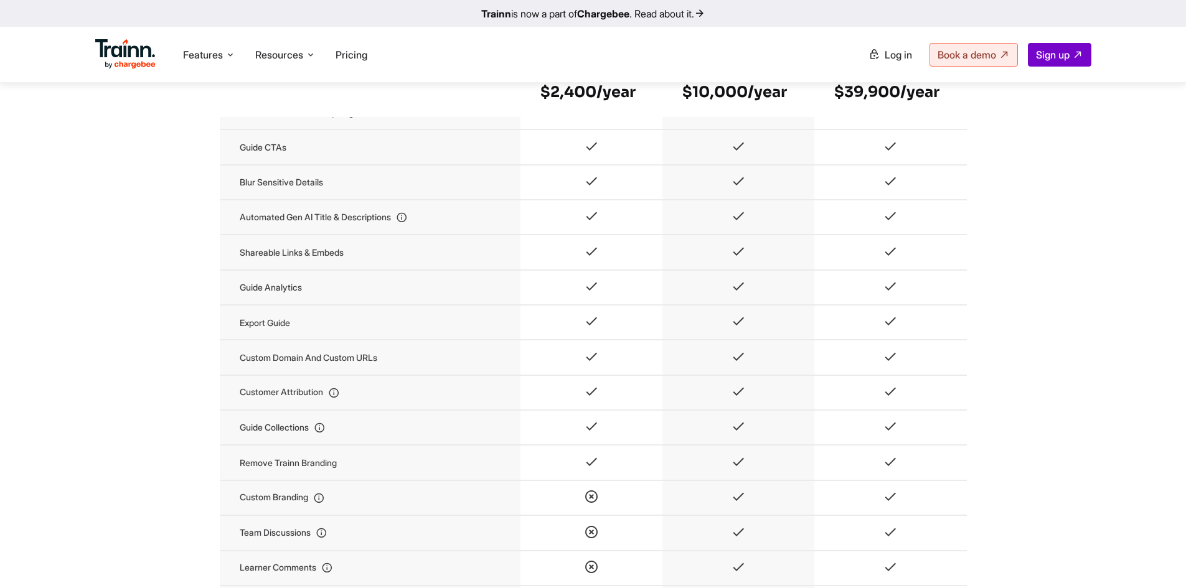
scroll to position [1841, 0]
